Goal: Use online tool/utility: Utilize a website feature to perform a specific function

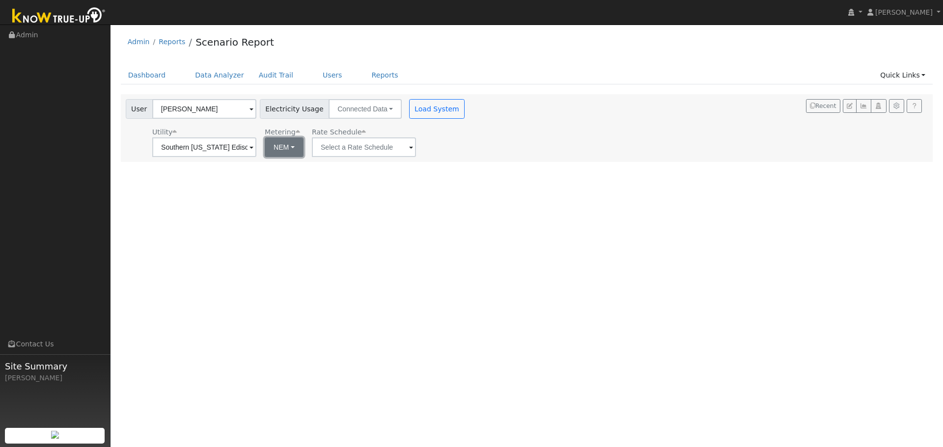
click at [292, 148] on button "NEM" at bounding box center [284, 147] width 39 height 20
click at [290, 182] on link "NBT" at bounding box center [298, 183] width 68 height 14
type input "TOU-D-PRIME"
click at [256, 149] on input "TOU-D-PRIME" at bounding box center [204, 147] width 104 height 20
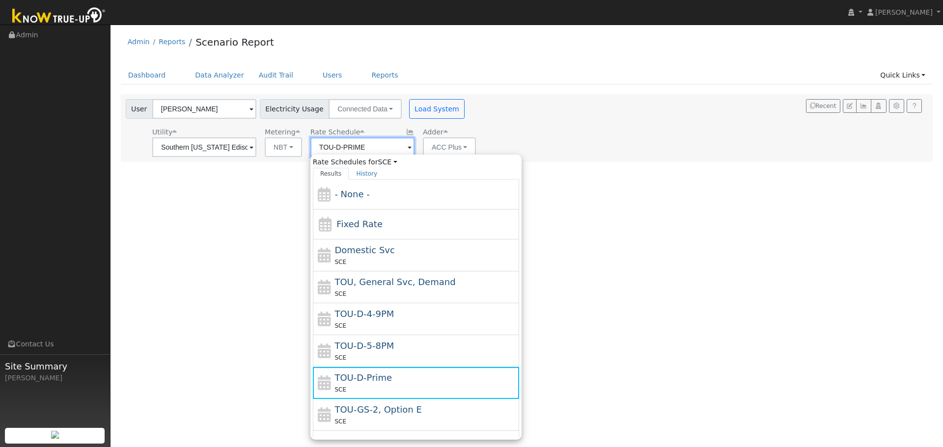
click at [256, 149] on input "TOU-D-PRIME" at bounding box center [204, 147] width 104 height 20
click at [438, 114] on button "Load System" at bounding box center [437, 109] width 56 height 20
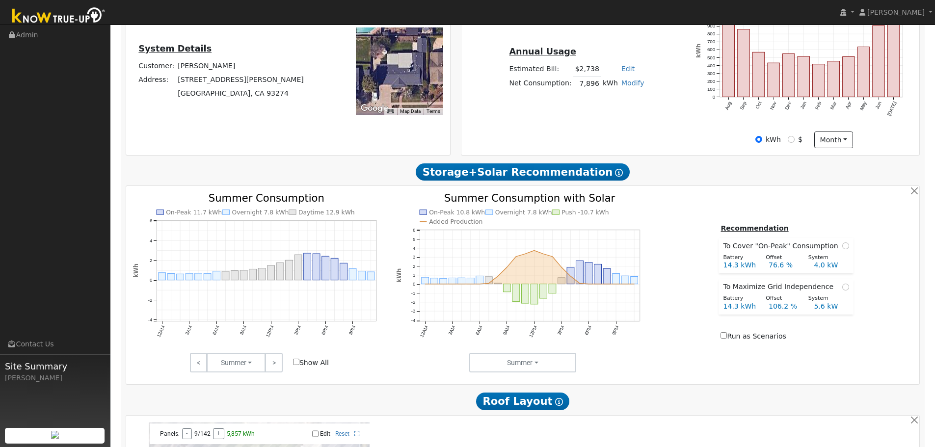
scroll to position [246, 0]
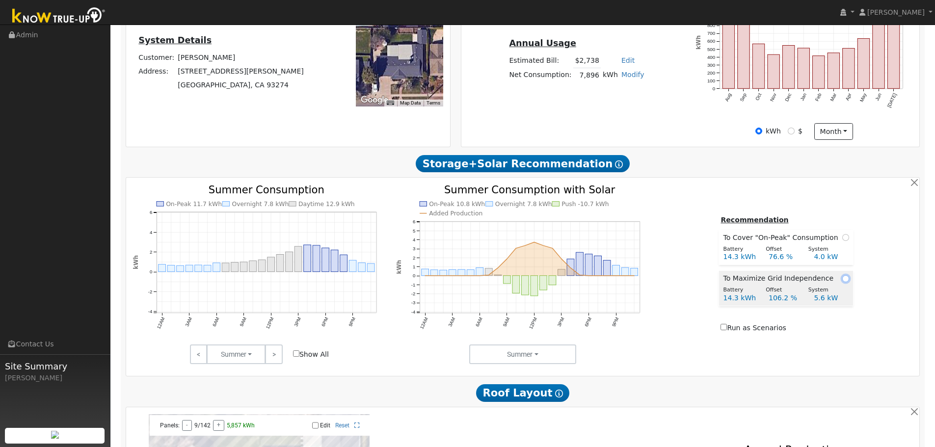
click at [843, 282] on input "radio" at bounding box center [846, 278] width 7 height 7
radio input "true"
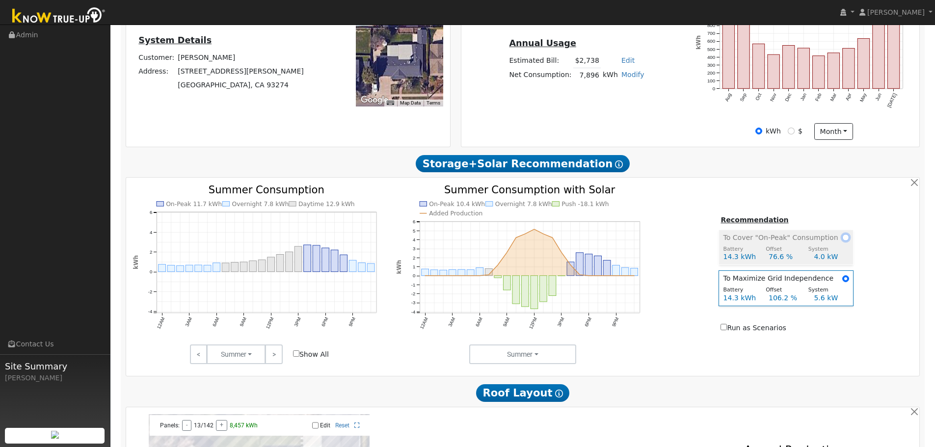
click at [843, 241] on input "radio" at bounding box center [846, 237] width 7 height 7
radio input "true"
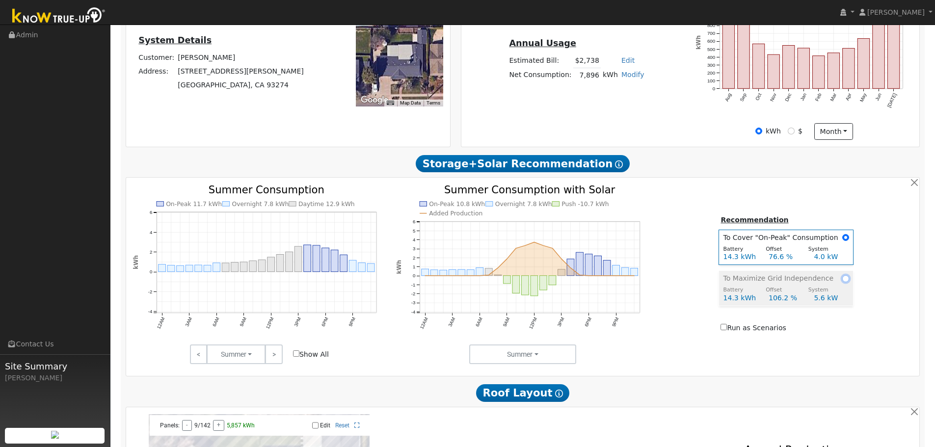
click at [843, 282] on input "radio" at bounding box center [846, 278] width 7 height 7
radio input "true"
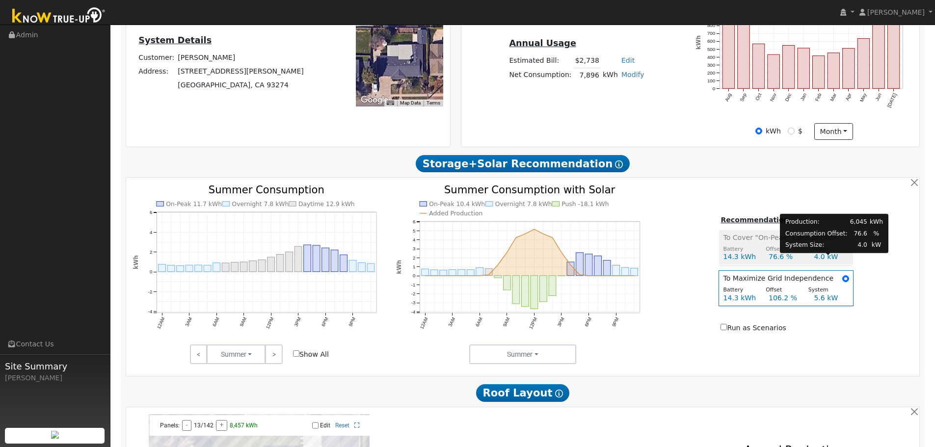
click at [842, 261] on div "4.0 kW" at bounding box center [831, 257] width 45 height 10
radio input "true"
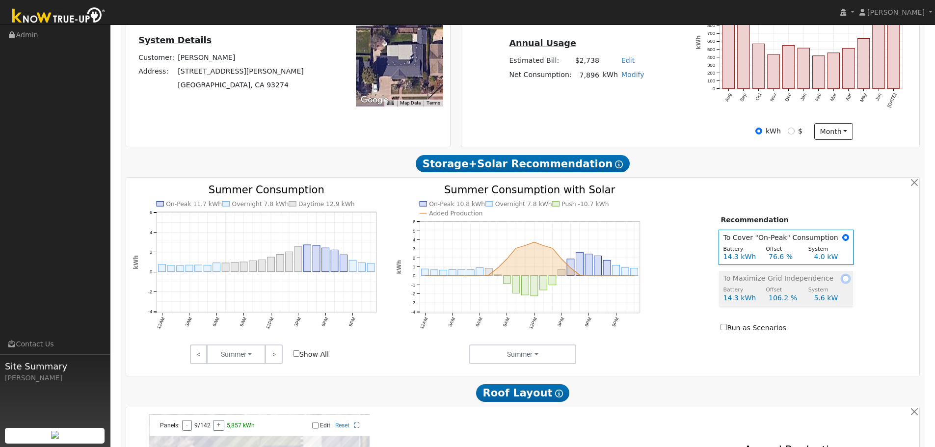
click at [843, 282] on input "radio" at bounding box center [846, 278] width 7 height 7
radio input "true"
radio input "false"
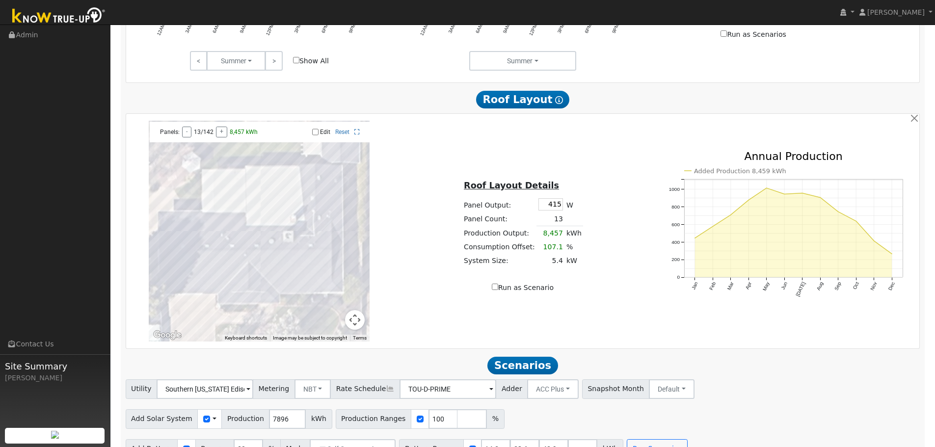
scroll to position [566, 0]
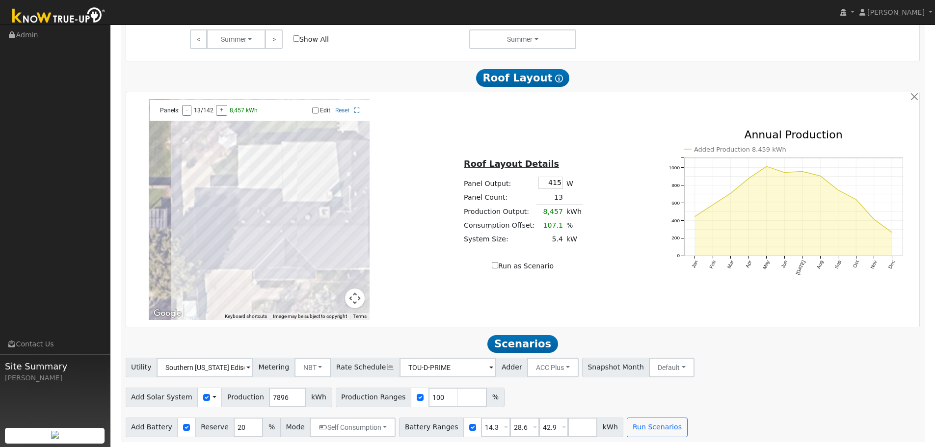
drag, startPoint x: 244, startPoint y: 245, endPoint x: 278, endPoint y: 243, distance: 34.5
click at [278, 243] on div at bounding box center [259, 209] width 221 height 221
click at [224, 253] on div at bounding box center [259, 209] width 221 height 221
click at [316, 108] on input "Edit" at bounding box center [315, 110] width 6 height 7
checkbox input "true"
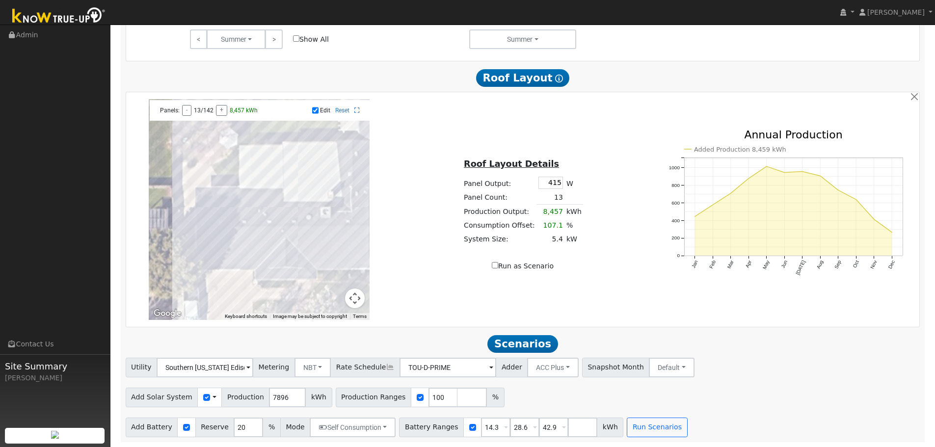
click at [279, 242] on div at bounding box center [259, 209] width 221 height 221
click at [287, 241] on div at bounding box center [259, 209] width 221 height 221
click at [355, 241] on div at bounding box center [259, 209] width 221 height 221
click at [354, 251] on div at bounding box center [259, 209] width 221 height 221
click at [305, 257] on div at bounding box center [259, 209] width 221 height 221
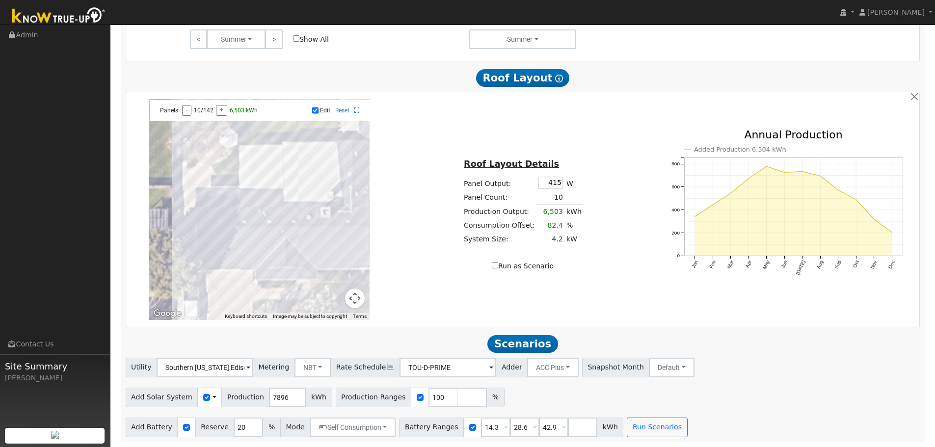
click at [314, 256] on div at bounding box center [259, 209] width 221 height 221
click at [324, 254] on div at bounding box center [259, 209] width 221 height 221
click at [347, 255] on div at bounding box center [259, 209] width 221 height 221
click at [350, 267] on div at bounding box center [259, 209] width 221 height 221
click at [335, 267] on div at bounding box center [259, 209] width 221 height 221
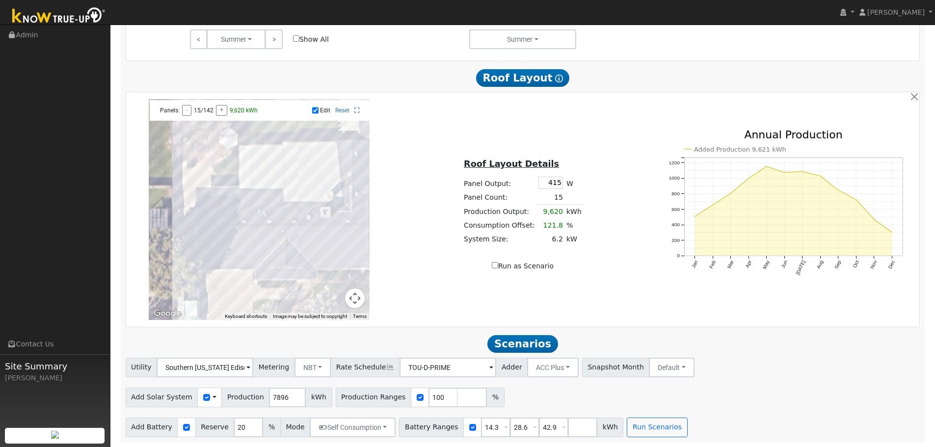
click at [331, 267] on div at bounding box center [259, 209] width 221 height 221
click at [324, 268] on div at bounding box center [259, 209] width 221 height 221
click at [315, 268] on div at bounding box center [259, 209] width 221 height 221
click at [331, 267] on div at bounding box center [259, 209] width 221 height 221
click at [341, 266] on div at bounding box center [259, 209] width 221 height 221
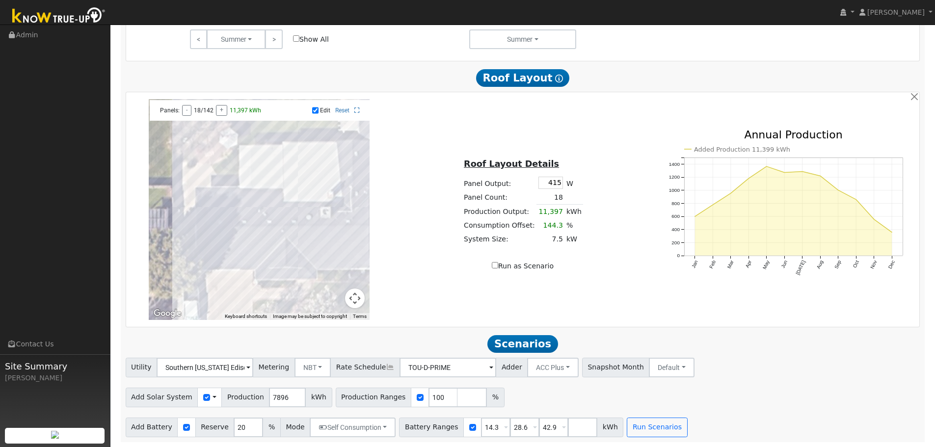
click at [350, 236] on div at bounding box center [259, 209] width 221 height 221
click at [340, 238] on div at bounding box center [259, 209] width 221 height 221
click at [331, 239] on div at bounding box center [259, 209] width 221 height 221
click at [321, 241] on div at bounding box center [259, 209] width 221 height 221
click at [314, 241] on div at bounding box center [259, 209] width 221 height 221
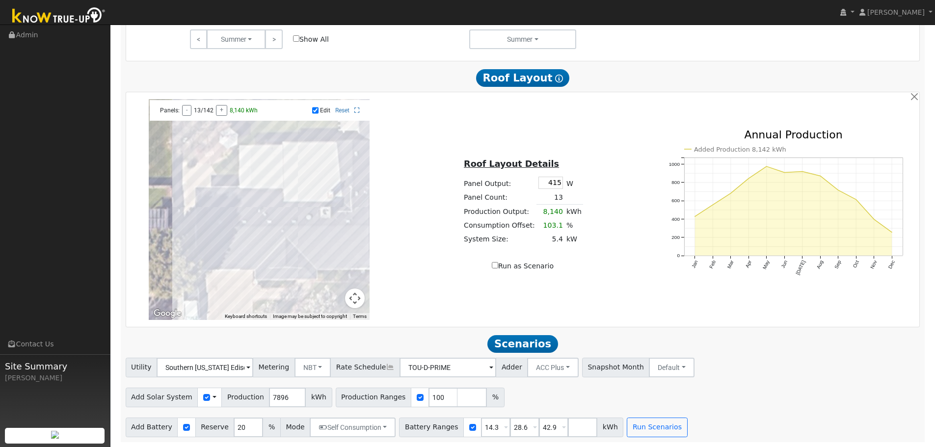
click at [307, 241] on div at bounding box center [259, 209] width 221 height 221
click at [298, 241] on div at bounding box center [259, 209] width 221 height 221
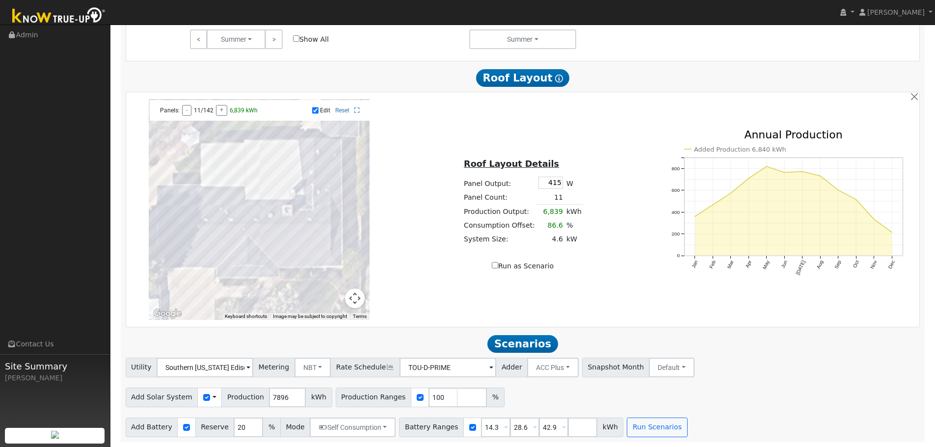
drag, startPoint x: 339, startPoint y: 270, endPoint x: 298, endPoint y: 269, distance: 40.8
click at [298, 269] on div at bounding box center [259, 209] width 221 height 221
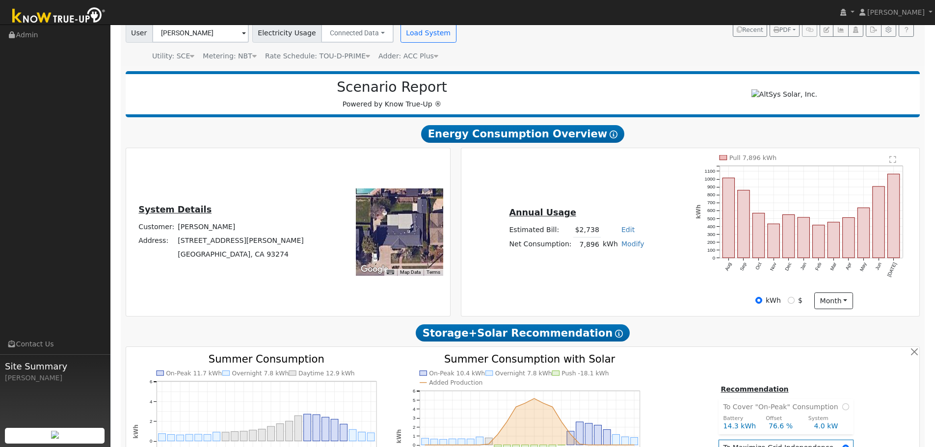
scroll to position [75, 0]
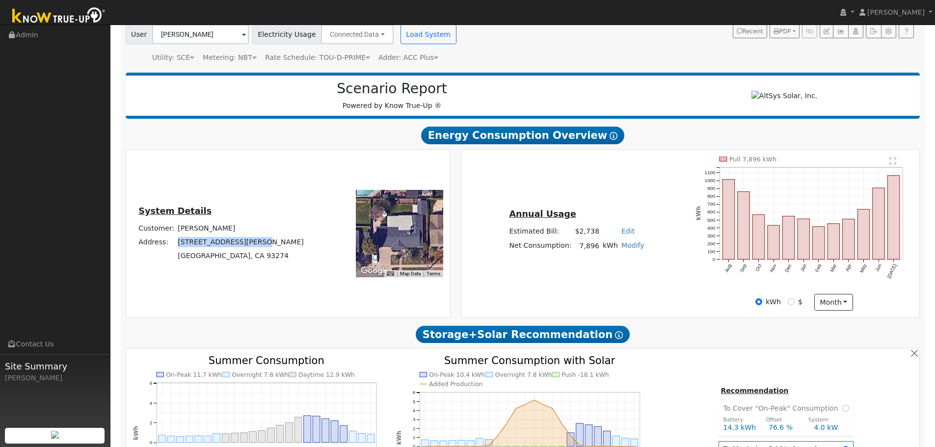
drag, startPoint x: 201, startPoint y: 248, endPoint x: 271, endPoint y: 245, distance: 69.3
click at [271, 245] on td "[STREET_ADDRESS][PERSON_NAME]" at bounding box center [241, 242] width 130 height 14
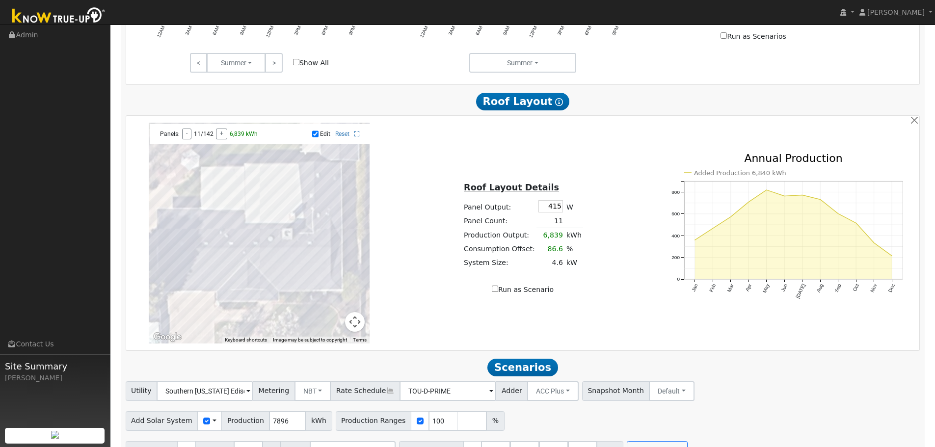
scroll to position [566, 0]
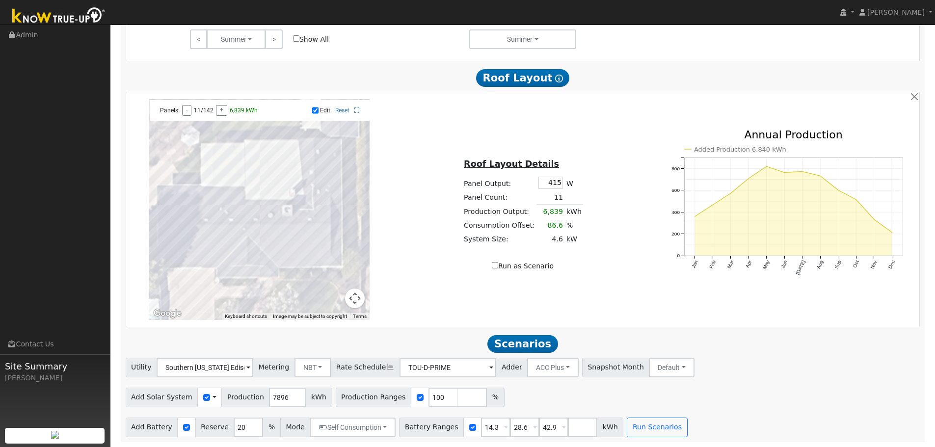
click at [209, 257] on div at bounding box center [259, 209] width 221 height 221
click at [203, 256] on div at bounding box center [259, 209] width 221 height 221
click at [189, 256] on div at bounding box center [259, 209] width 221 height 221
click at [184, 254] on div at bounding box center [259, 209] width 221 height 221
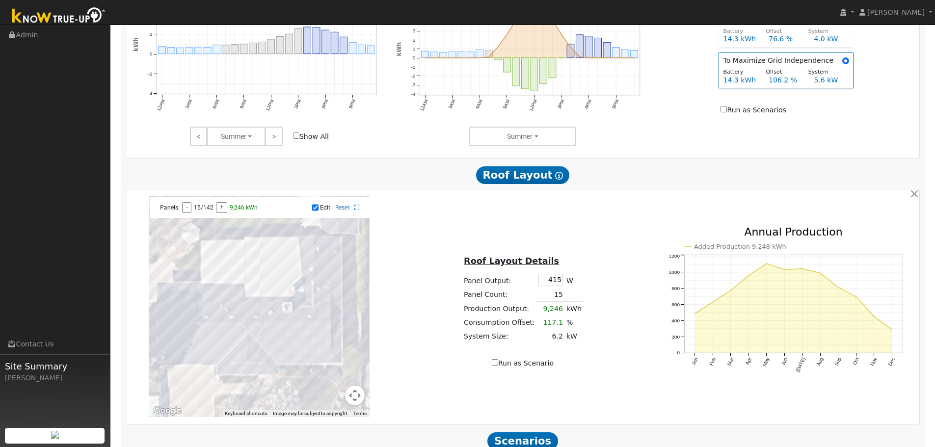
scroll to position [517, 0]
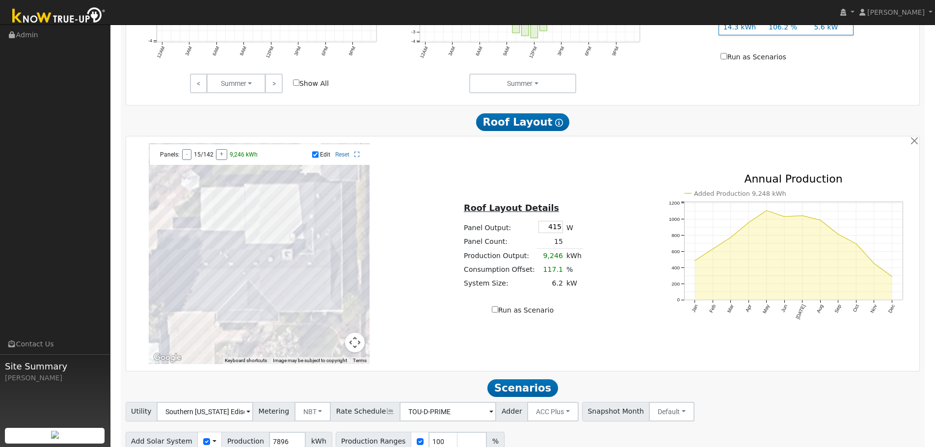
click at [268, 305] on div at bounding box center [259, 253] width 221 height 221
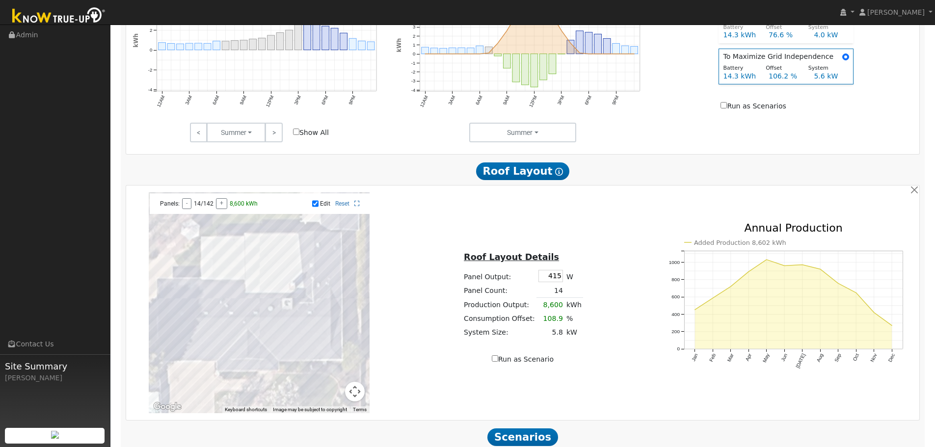
scroll to position [566, 0]
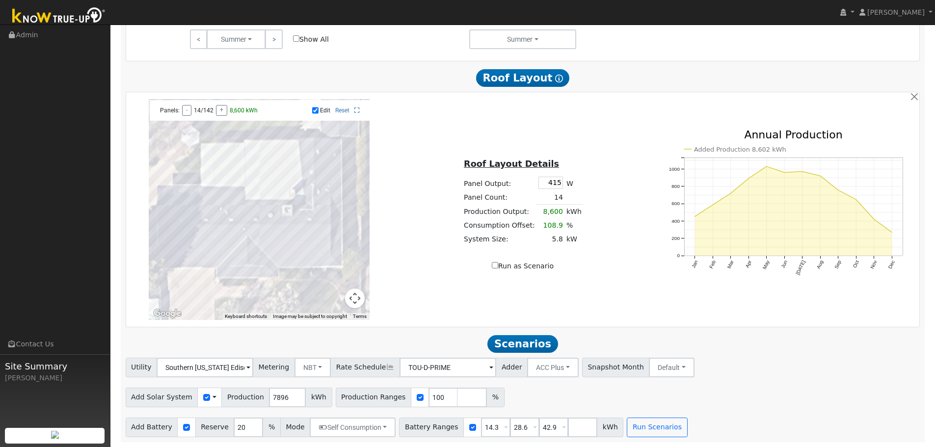
click at [496, 266] on input "Run as Scenario" at bounding box center [495, 265] width 6 height 6
checkbox input "true"
type input "8600"
click at [653, 429] on button "Run Scenarios" at bounding box center [657, 428] width 60 height 20
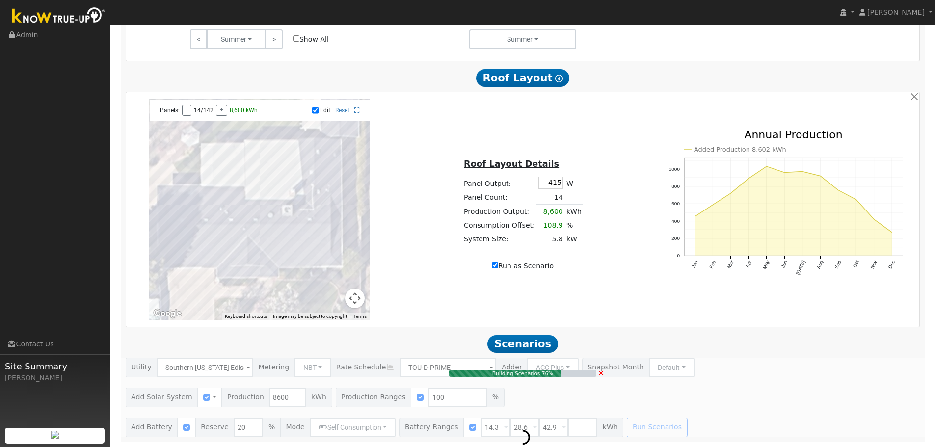
type input "5.8"
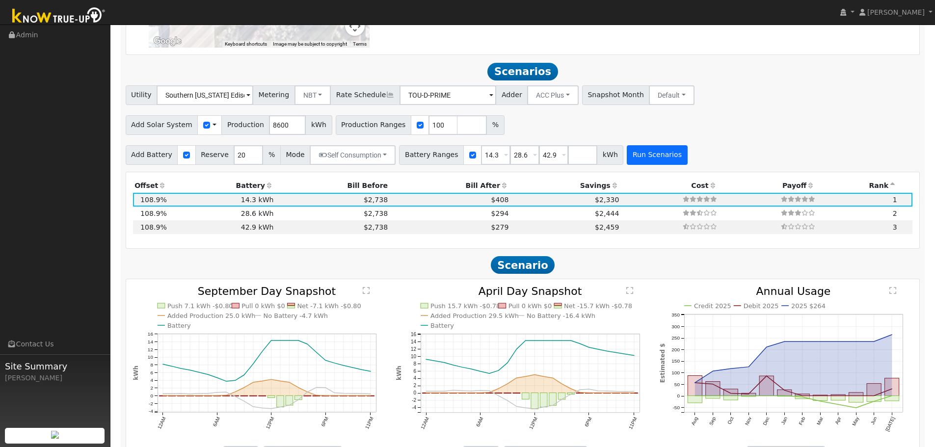
scroll to position [871, 0]
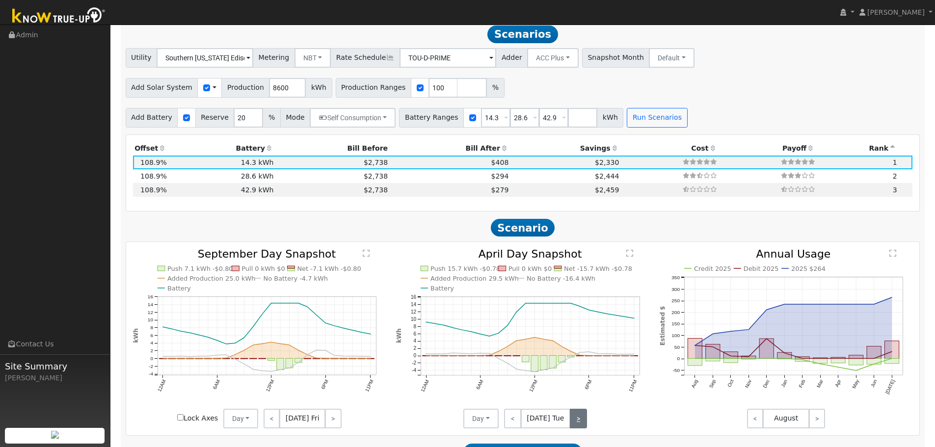
click at [578, 429] on link ">" at bounding box center [578, 419] width 17 height 20
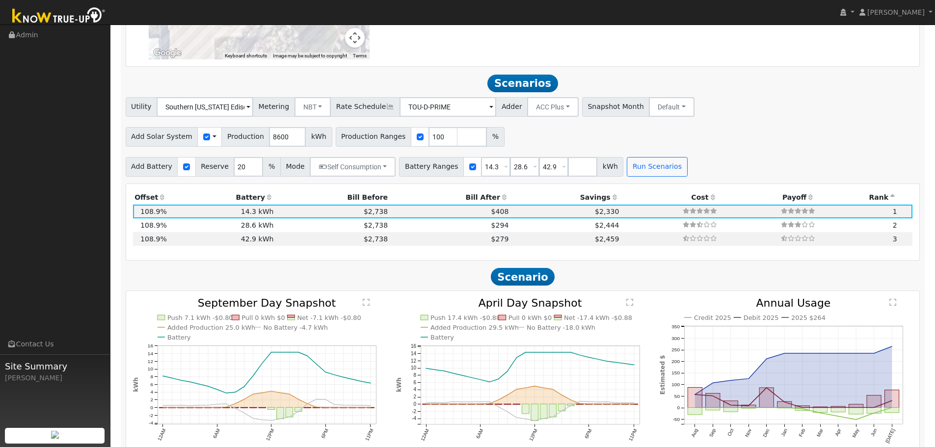
scroll to position [625, 0]
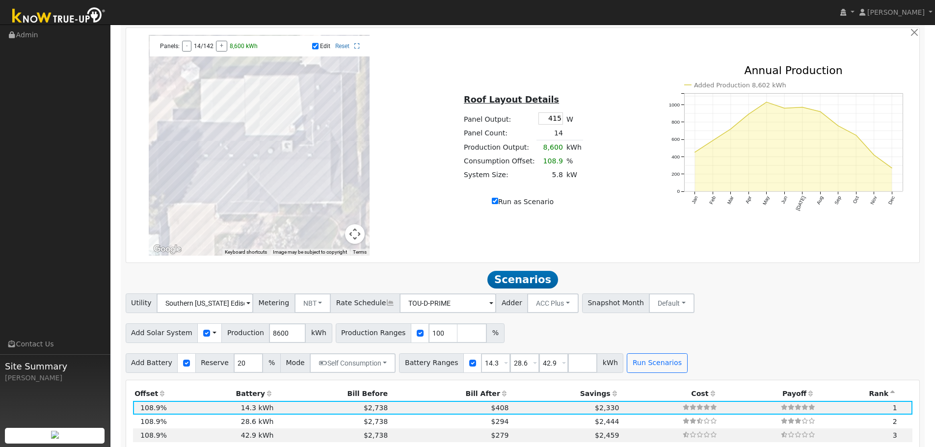
click at [498, 204] on input "Run as Scenario" at bounding box center [495, 201] width 6 height 6
checkbox input "false"
type input "7896"
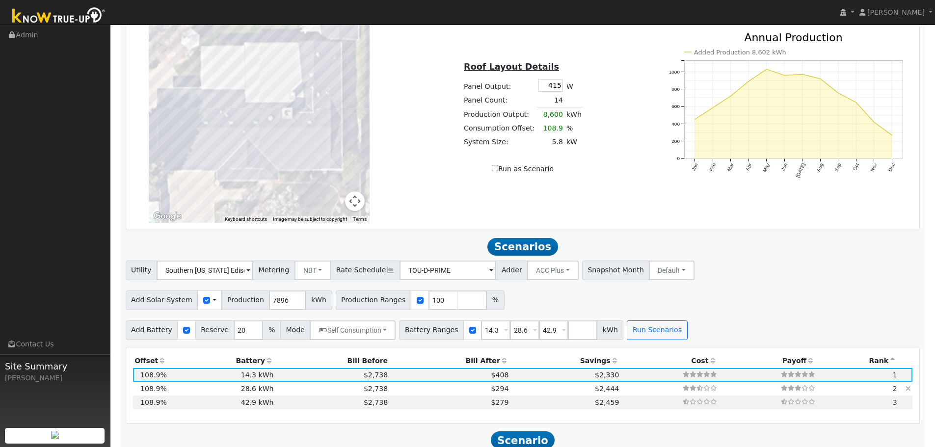
scroll to position [723, 0]
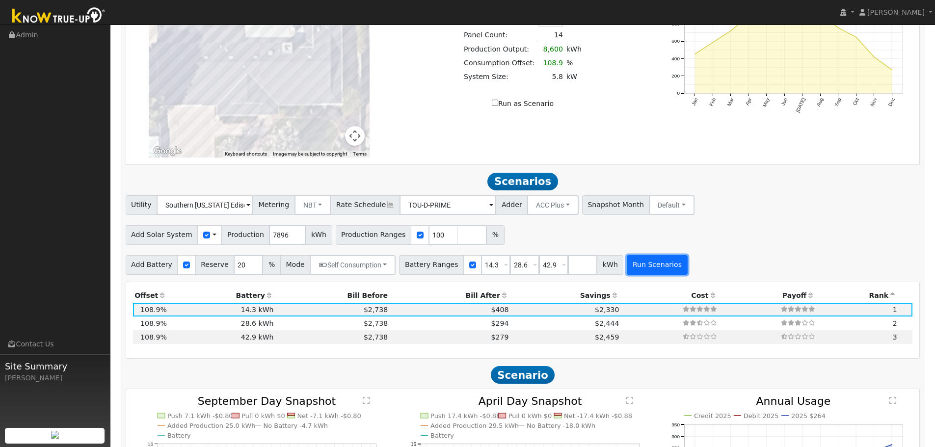
click at [627, 271] on button "Run Scenarios" at bounding box center [657, 265] width 60 height 20
type input "5.3"
type input "$20,635"
type input "$7,842"
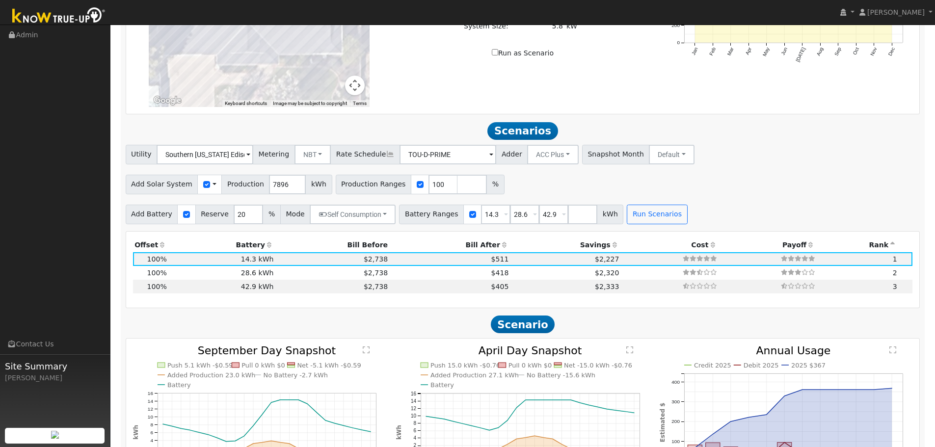
scroll to position [772, 0]
click at [432, 189] on input "101" at bounding box center [443, 186] width 29 height 20
click at [432, 189] on input "102" at bounding box center [443, 186] width 29 height 20
click at [432, 189] on input "103" at bounding box center [443, 186] width 29 height 20
click at [432, 189] on input "104" at bounding box center [443, 186] width 29 height 20
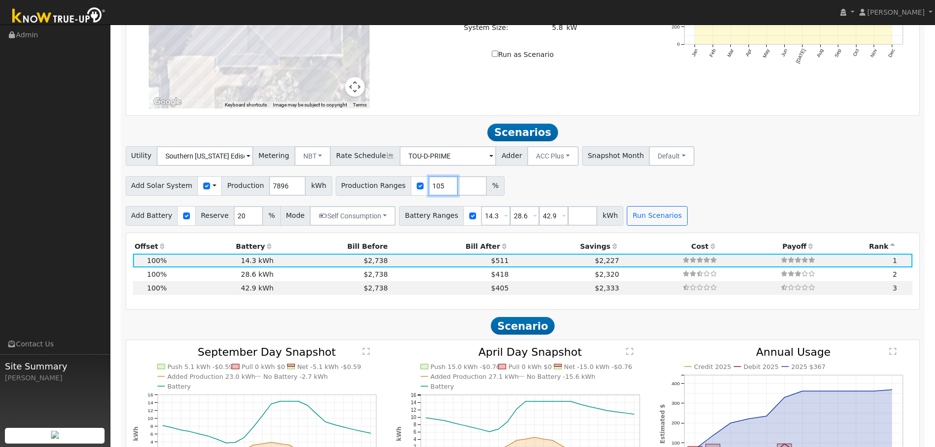
click at [432, 189] on input "105" at bounding box center [443, 186] width 29 height 20
click at [432, 189] on input "106" at bounding box center [443, 186] width 29 height 20
click at [432, 189] on input "107" at bounding box center [443, 186] width 29 height 20
click at [432, 189] on input "108" at bounding box center [443, 186] width 29 height 20
click at [432, 189] on input "109" at bounding box center [443, 186] width 29 height 20
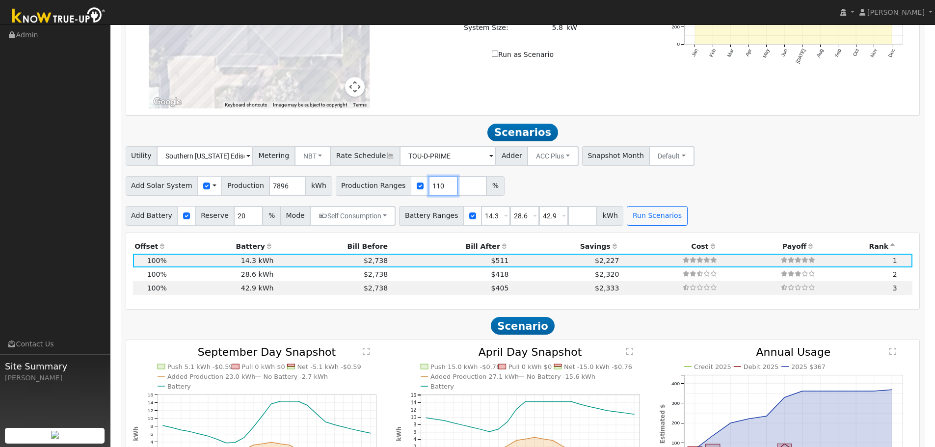
click at [432, 189] on input "110" at bounding box center [443, 186] width 29 height 20
click at [432, 189] on input "111" at bounding box center [443, 186] width 29 height 20
type input "110"
click at [432, 194] on input "110" at bounding box center [443, 186] width 29 height 20
click at [627, 219] on button "Run Scenarios" at bounding box center [657, 216] width 60 height 20
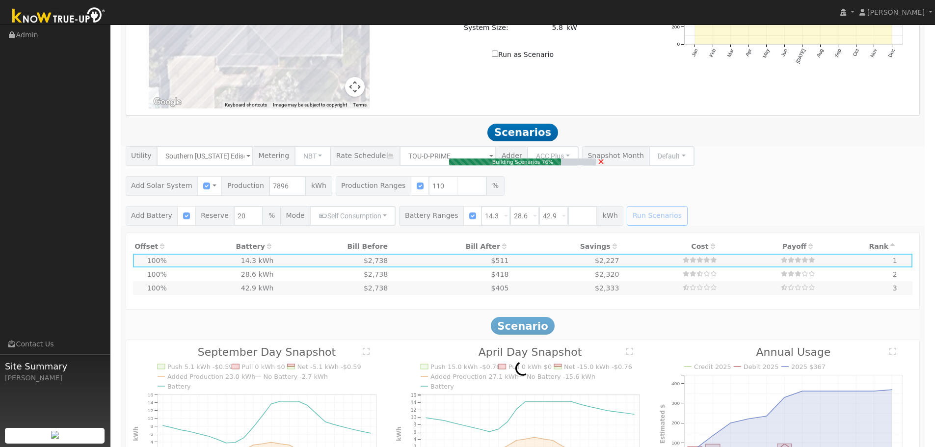
type input "5.8"
type input "$22,699"
type input "$8,461"
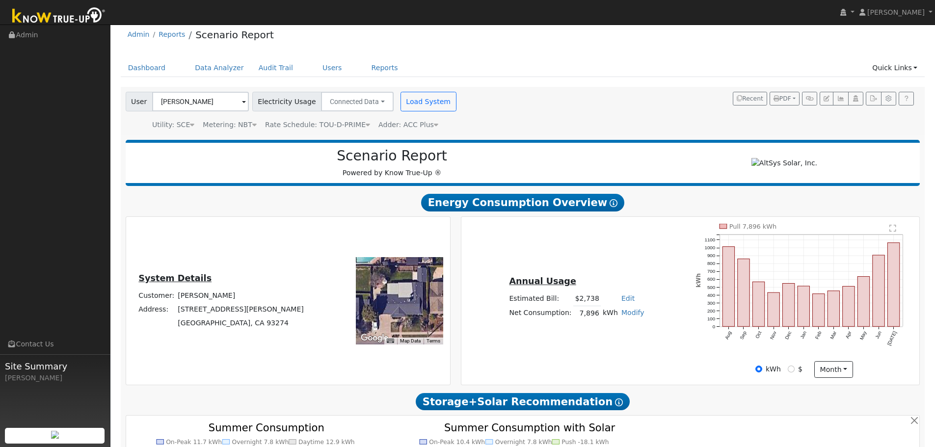
scroll to position [0, 0]
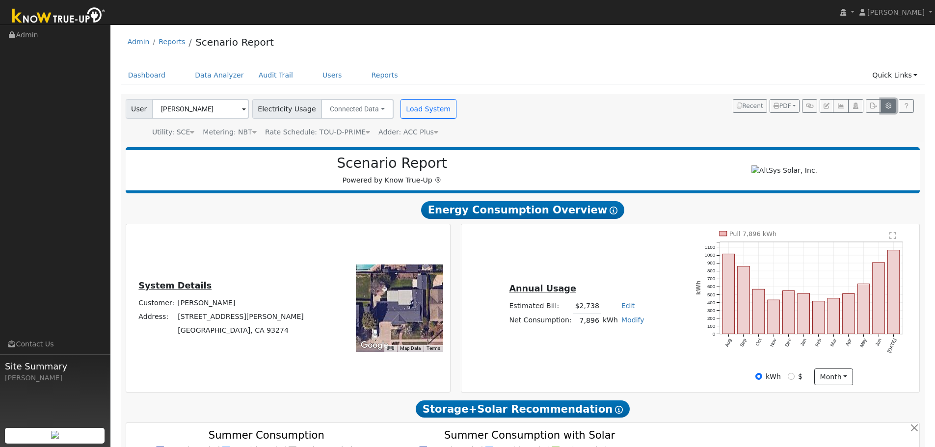
click at [887, 105] on icon "button" at bounding box center [888, 106] width 7 height 6
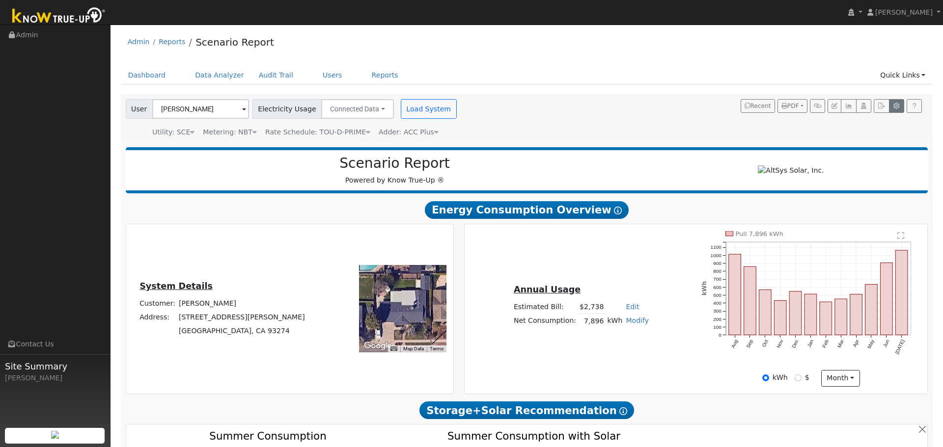
type input "20"
type input "3.92"
type input "5505"
type input "415"
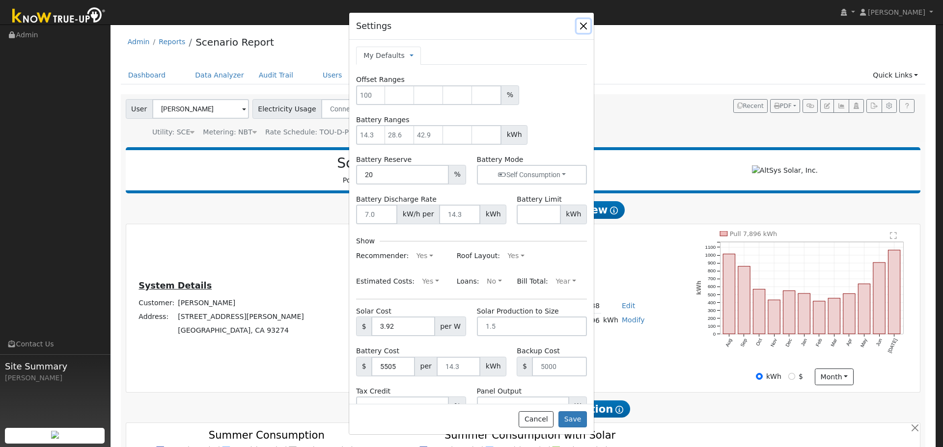
click at [580, 19] on button "button" at bounding box center [583, 26] width 14 height 14
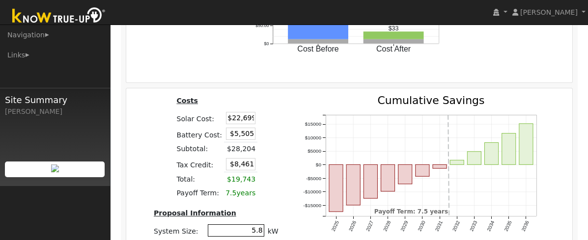
scroll to position [1594, 0]
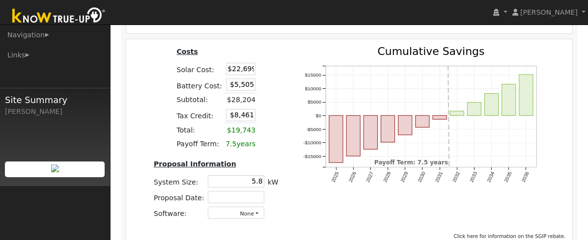
drag, startPoint x: 227, startPoint y: 48, endPoint x: 282, endPoint y: 46, distance: 55.0
click at [278, 47] on div "Costs Solar Cost: $22,699 Battery Cost: $5,505 Subtotal: $28,204 Tax Credit: $8…" at bounding box center [215, 137] width 149 height 182
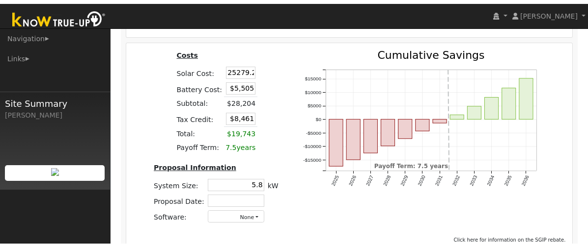
scroll to position [0, 1]
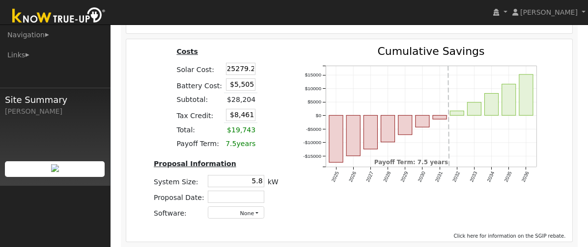
type input "$25,279"
type input "$9,235"
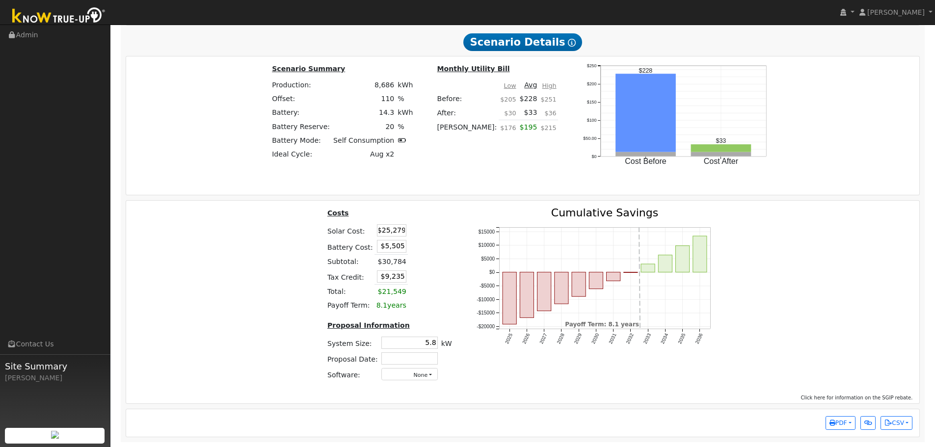
scroll to position [0, 0]
click at [435, 275] on table "Costs Solar Cost: $25,279 Battery Cost: $5,505 Subtotal: $30,784 Tax Credit: $9…" at bounding box center [390, 260] width 128 height 105
click at [845, 426] on span "PDF" at bounding box center [839, 423] width 18 height 7
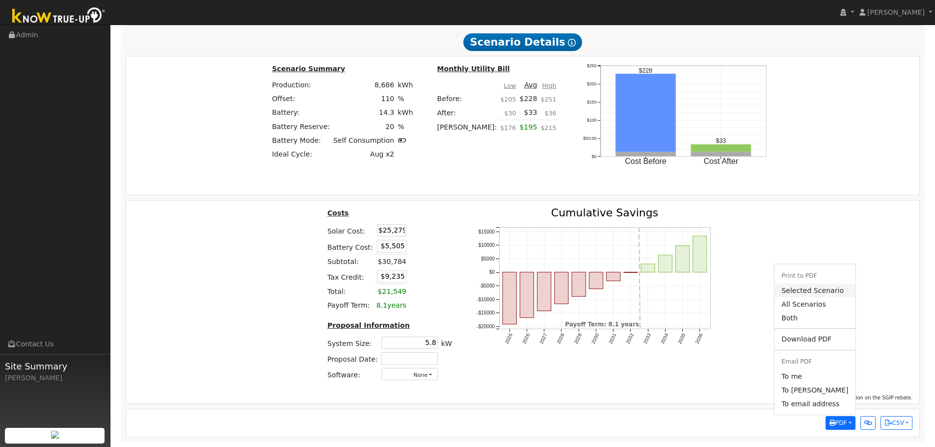
click at [835, 290] on link "Selected Scenario" at bounding box center [815, 291] width 81 height 14
